Goal: Task Accomplishment & Management: Manage account settings

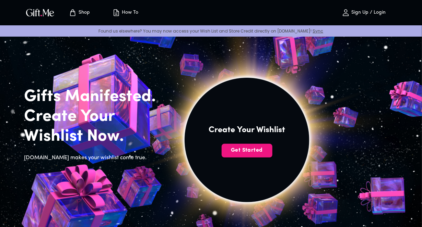
click at [373, 17] on span "Sign Up / Login" at bounding box center [363, 13] width 60 height 8
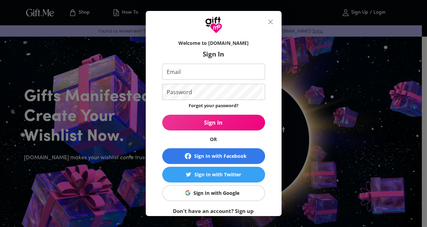
click at [230, 75] on input "Email" at bounding box center [212, 72] width 100 height 16
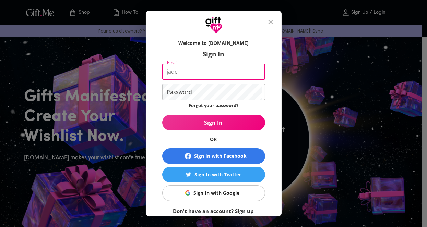
type input "[EMAIL_ADDRESS][DOMAIN_NAME]"
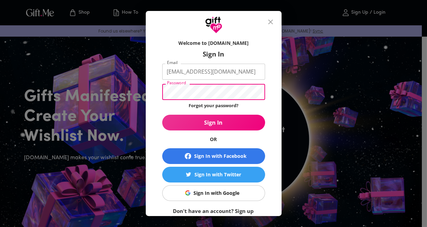
click at [172, 126] on span "Sign In" at bounding box center [213, 123] width 103 height 8
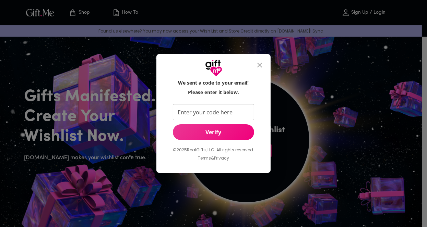
click at [321, 128] on div "We sent a code to your email! Please enter it below. Enter your code here Enter…" at bounding box center [213, 113] width 427 height 227
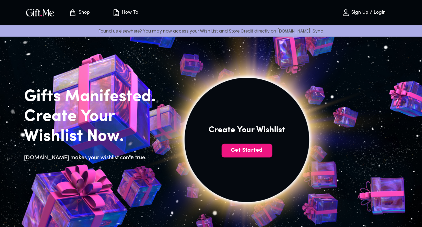
click at [343, 88] on img at bounding box center [247, 140] width 308 height 308
click at [373, 17] on button "Sign Up / Login" at bounding box center [363, 13] width 69 height 22
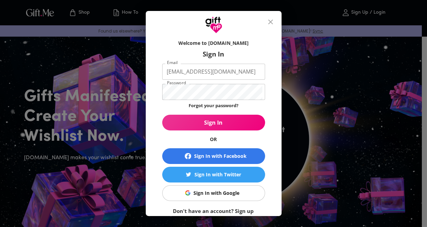
click at [186, 122] on span "Sign In" at bounding box center [213, 123] width 103 height 8
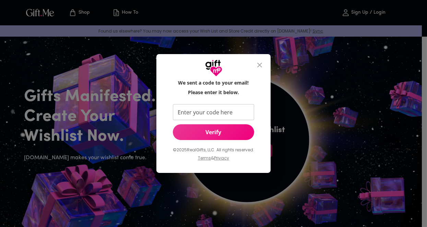
click at [185, 110] on input "Enter your code here" at bounding box center [212, 112] width 78 height 16
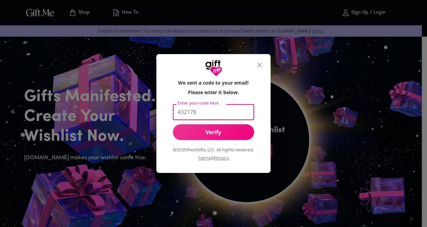
click at [187, 131] on span "Verify" at bounding box center [213, 133] width 81 height 8
click at [218, 115] on input "432178" at bounding box center [212, 112] width 78 height 16
type input "4"
click at [217, 131] on span "Verify" at bounding box center [213, 133] width 81 height 8
click at [213, 114] on input "432178" at bounding box center [212, 112] width 78 height 16
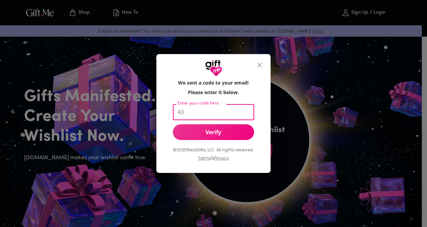
type input "4"
